Goal: Entertainment & Leisure: Consume media (video, audio)

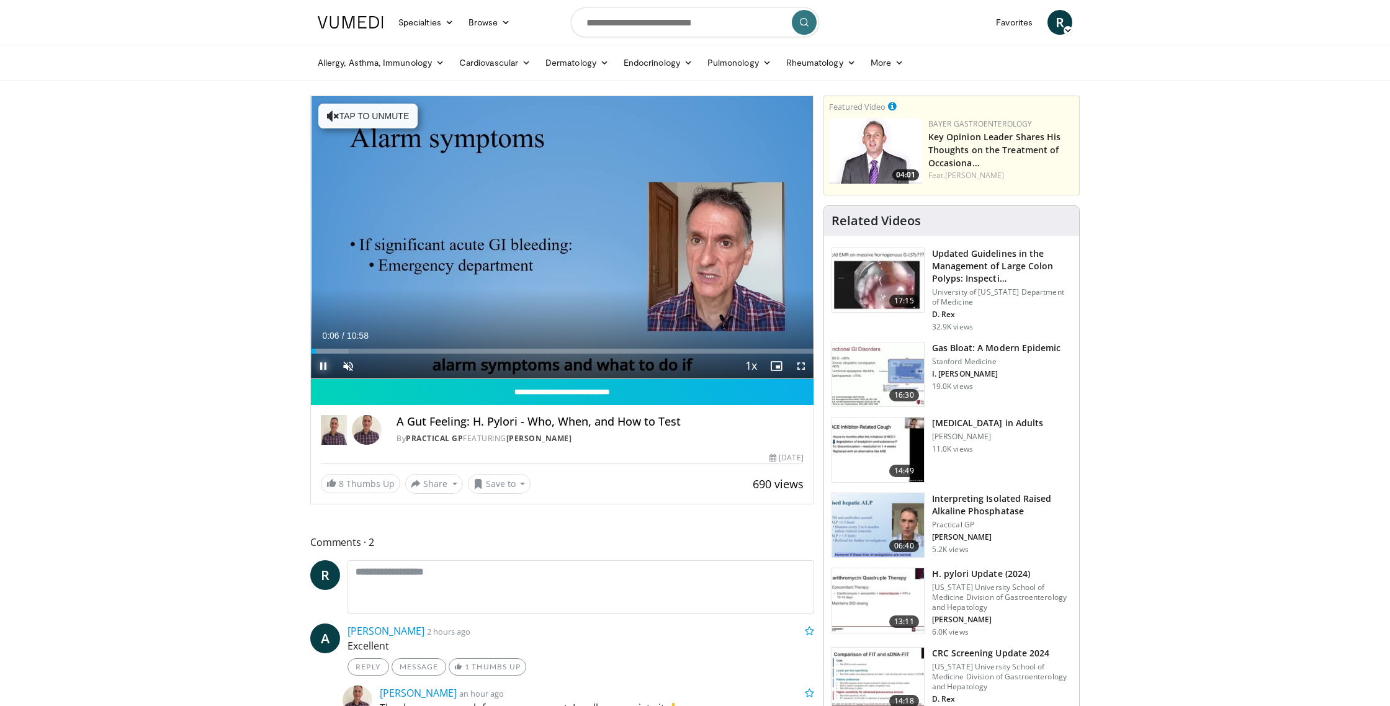
click at [323, 366] on span "Video Player" at bounding box center [323, 366] width 25 height 25
click at [323, 364] on span "Video Player" at bounding box center [323, 366] width 25 height 25
click at [349, 364] on span "Video Player" at bounding box center [348, 366] width 25 height 25
click at [323, 366] on span "Video Player" at bounding box center [323, 366] width 25 height 25
click at [323, 364] on span "Video Player" at bounding box center [323, 366] width 25 height 25
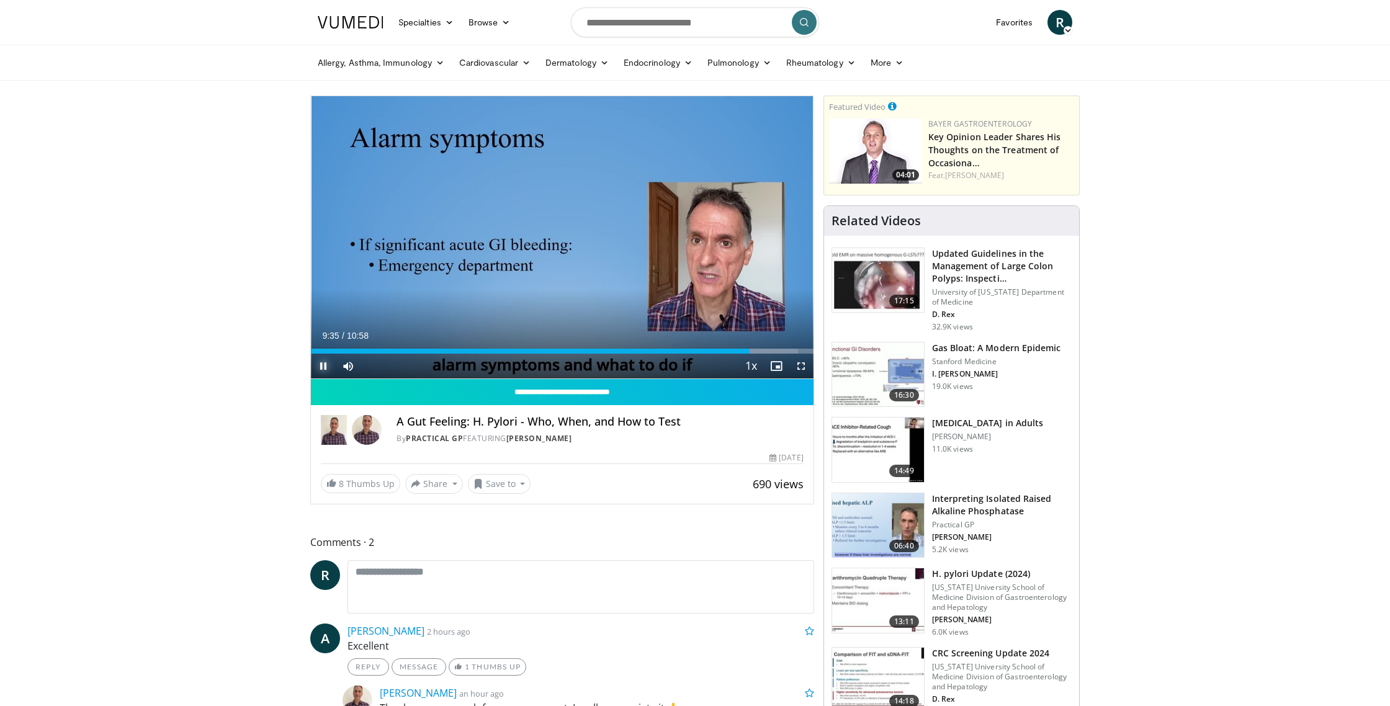
click at [323, 360] on span "Video Player" at bounding box center [323, 366] width 25 height 25
click at [323, 363] on span "Video Player" at bounding box center [323, 366] width 25 height 25
